Goal: Task Accomplishment & Management: Use online tool/utility

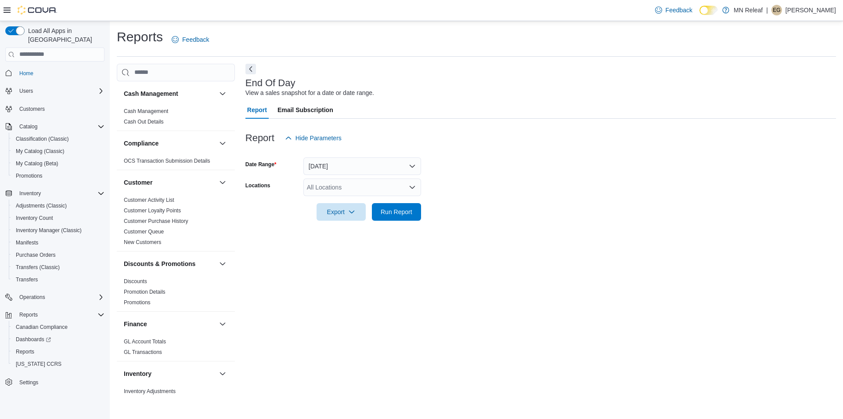
scroll to position [533, 0]
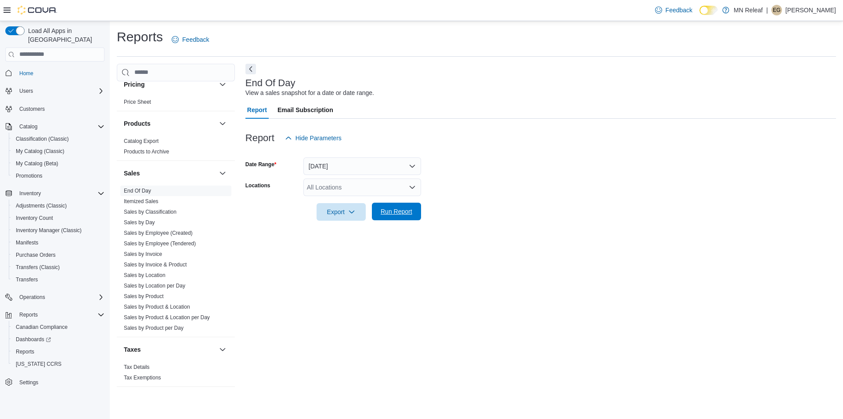
click at [406, 205] on span "Run Report" at bounding box center [396, 212] width 39 height 18
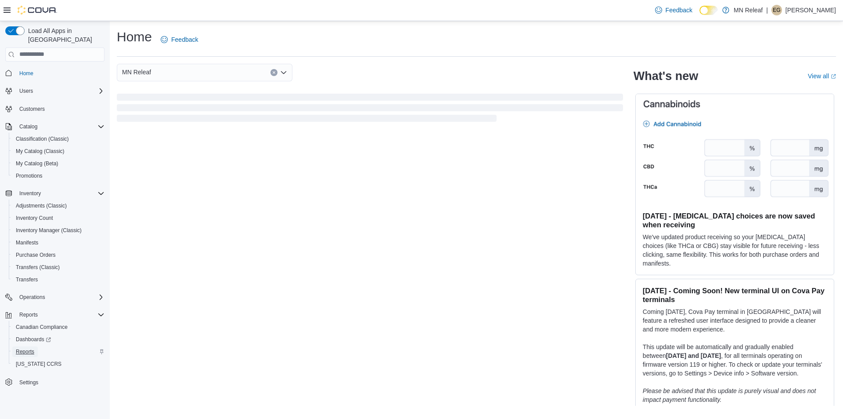
click at [26, 348] on span "Reports" at bounding box center [25, 351] width 18 height 7
